Goal: Task Accomplishment & Management: Use online tool/utility

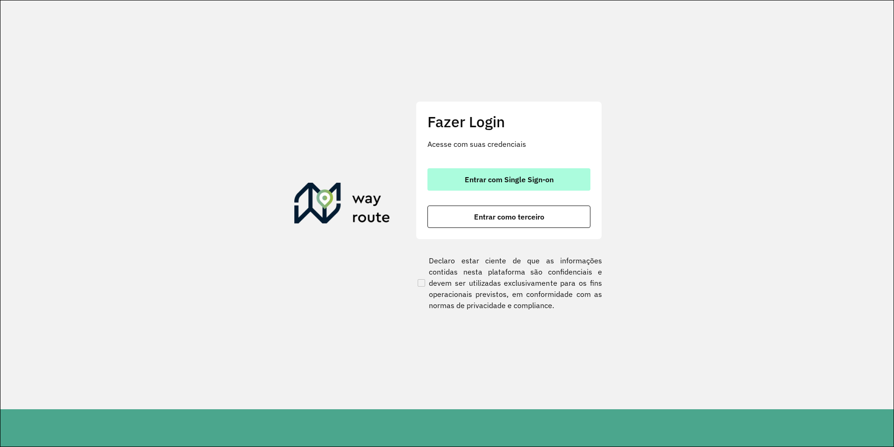
click at [452, 174] on button "Entrar com Single Sign-on" at bounding box center [509, 179] width 163 height 22
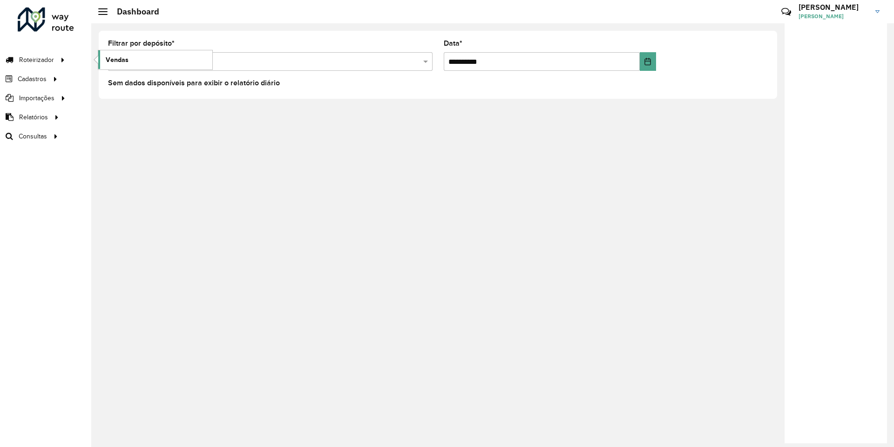
click at [105, 56] on link "Vendas" at bounding box center [155, 59] width 114 height 19
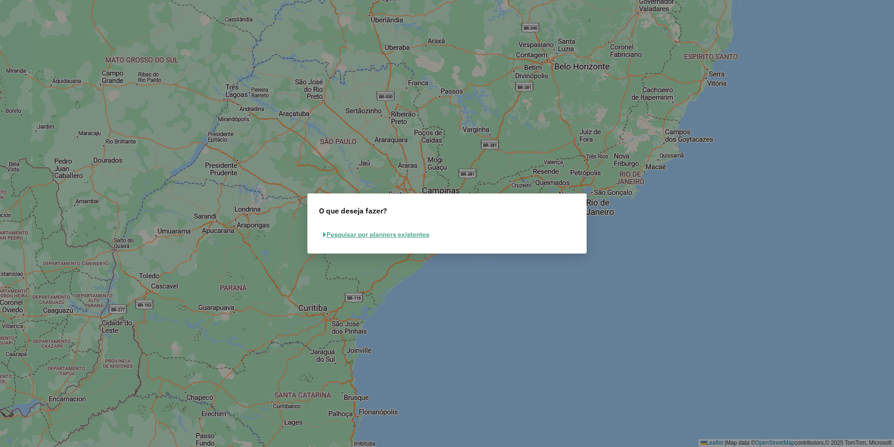
click at [385, 234] on button "Pesquisar por planners existentes" at bounding box center [376, 234] width 115 height 14
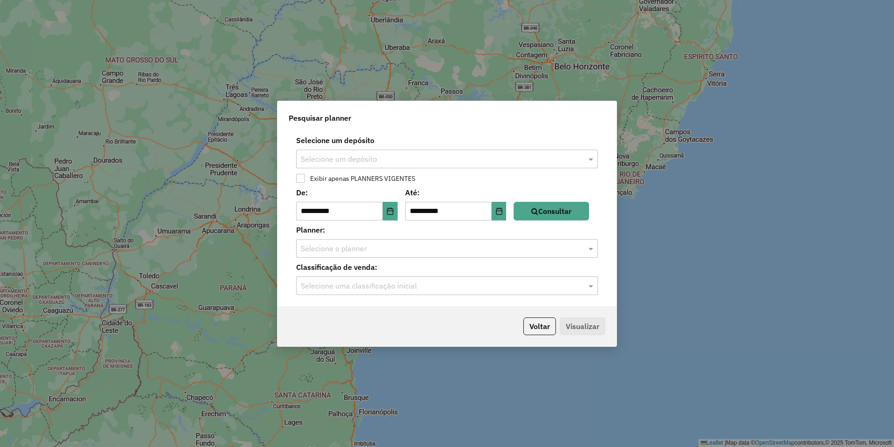
click at [361, 164] on input "text" at bounding box center [438, 159] width 274 height 11
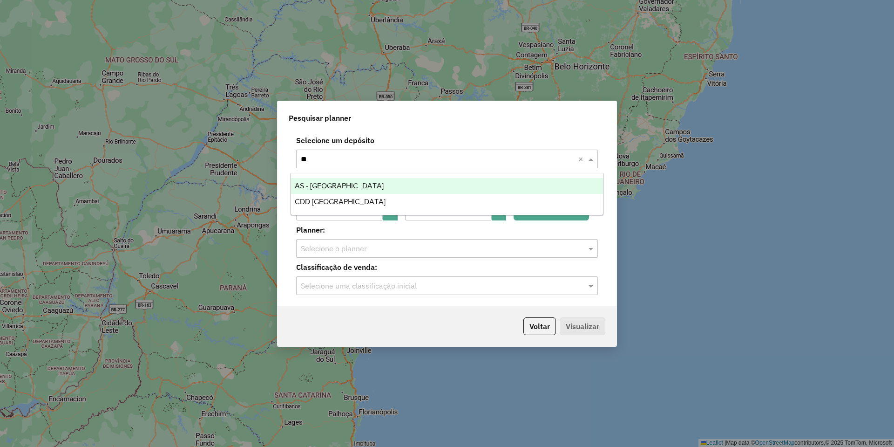
type input "*"
